Goal: Task Accomplishment & Management: Use online tool/utility

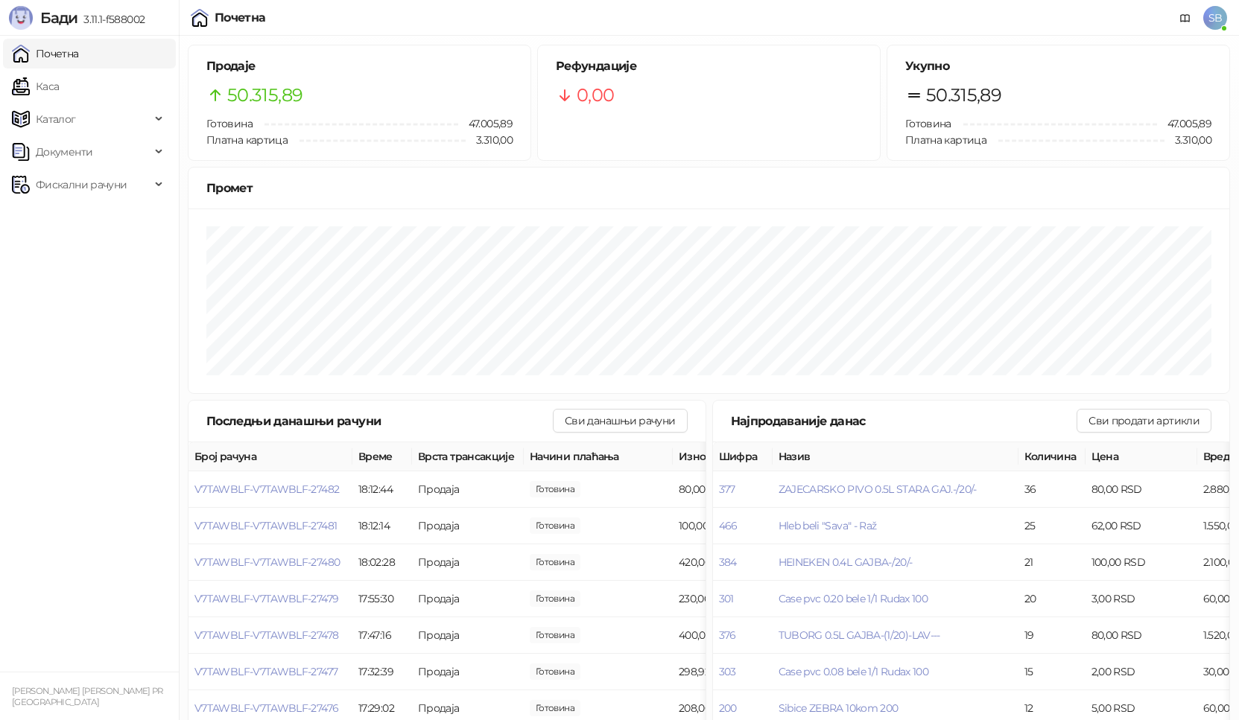
click at [112, 102] on ul "Почетна [PERSON_NAME] Документи Фискални рачуни" at bounding box center [89, 354] width 179 height 636
click at [59, 83] on link "Каса" at bounding box center [35, 87] width 47 height 30
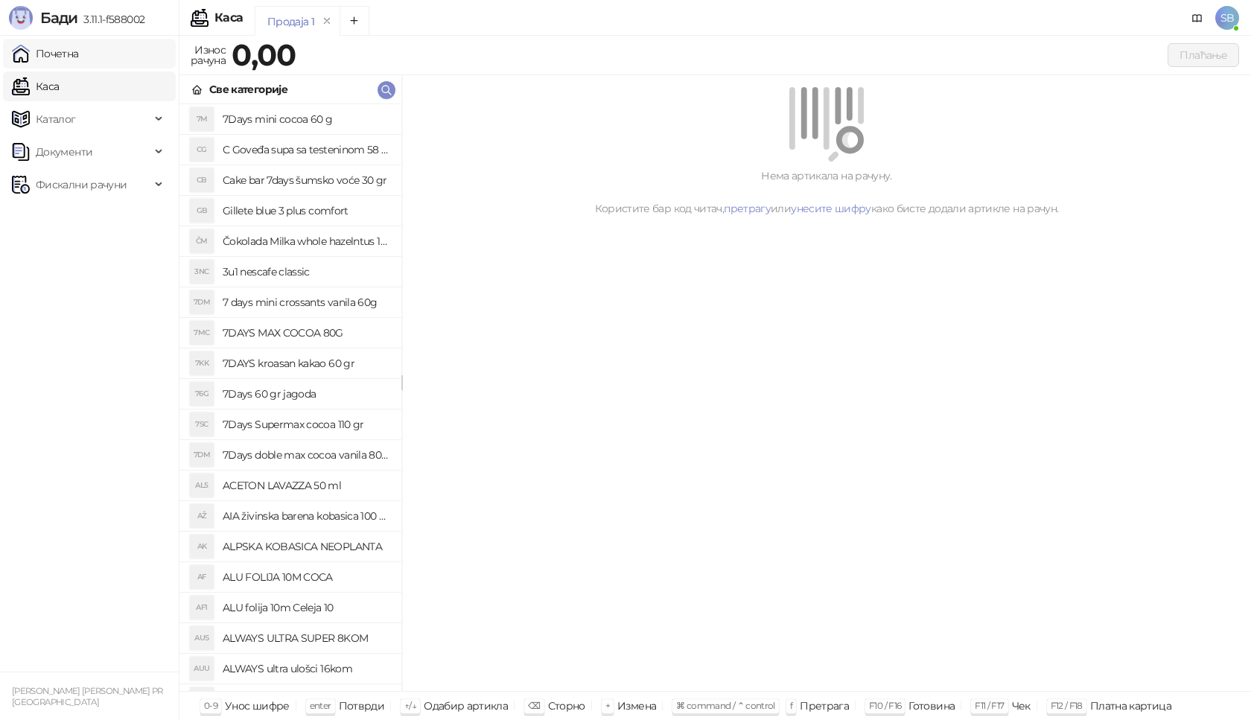
click at [79, 55] on link "Почетна" at bounding box center [45, 54] width 67 height 30
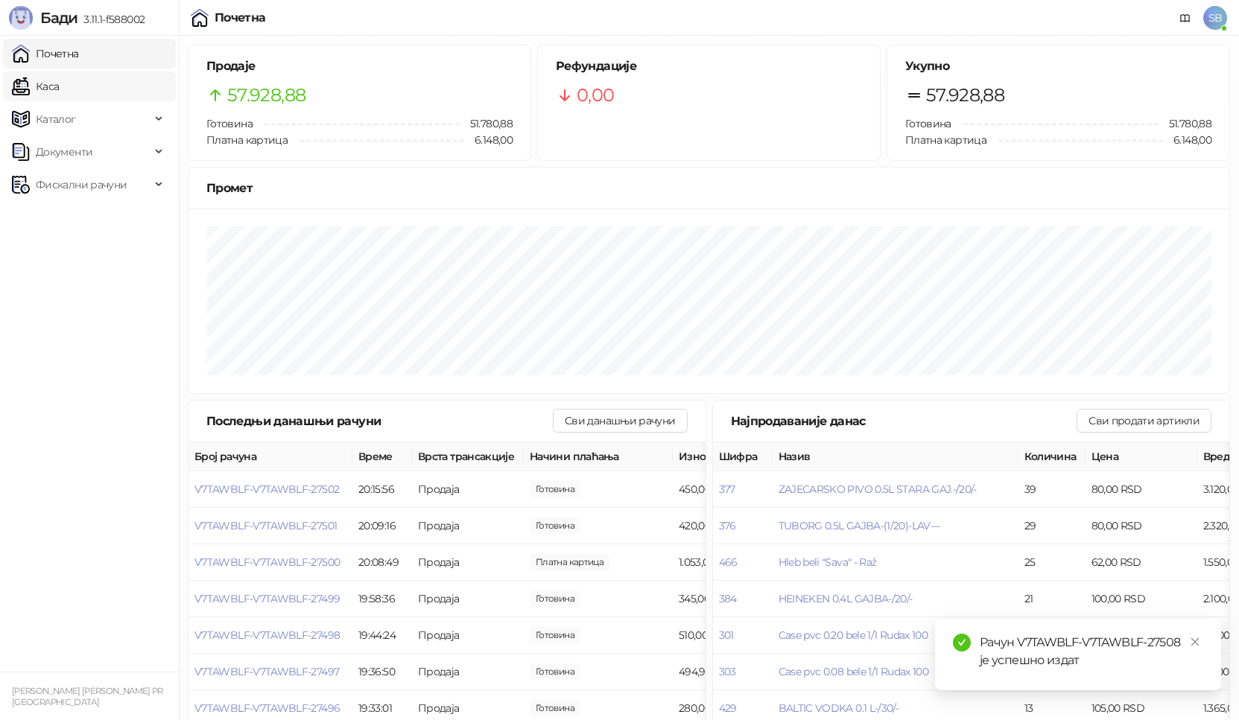
click at [59, 75] on link "Каса" at bounding box center [35, 87] width 47 height 30
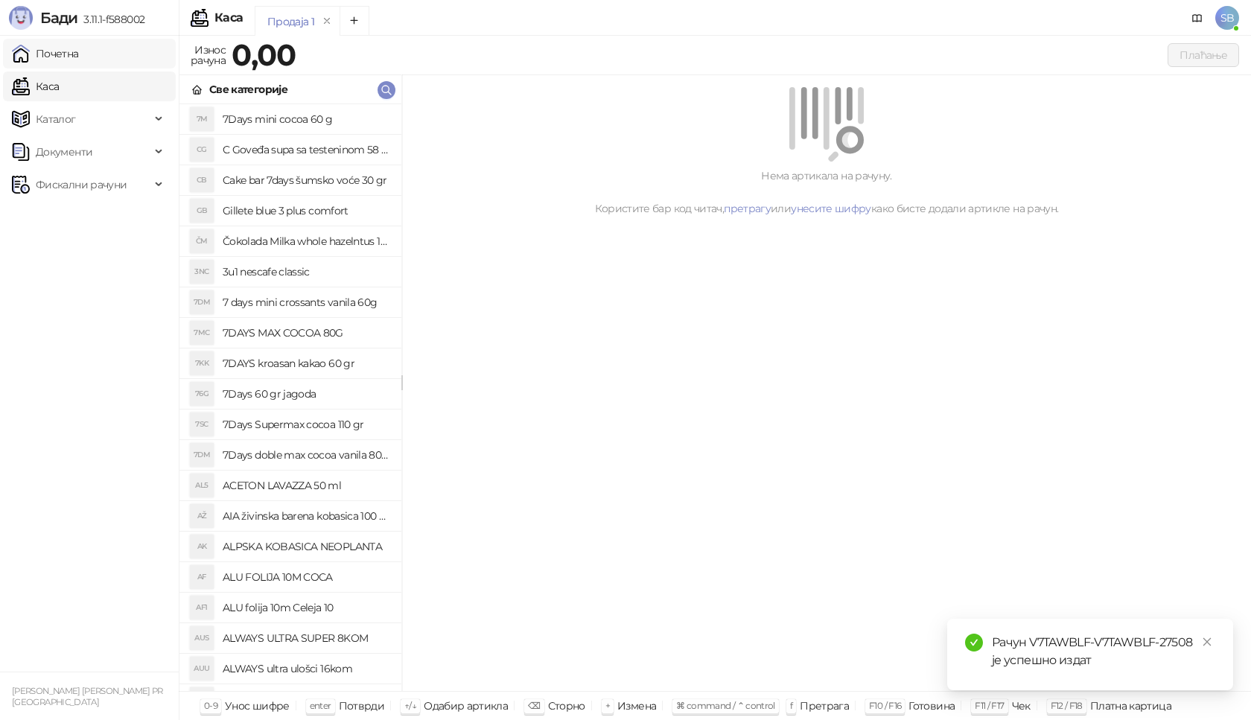
click at [79, 61] on link "Почетна" at bounding box center [45, 54] width 67 height 30
